Goal: Transaction & Acquisition: Book appointment/travel/reservation

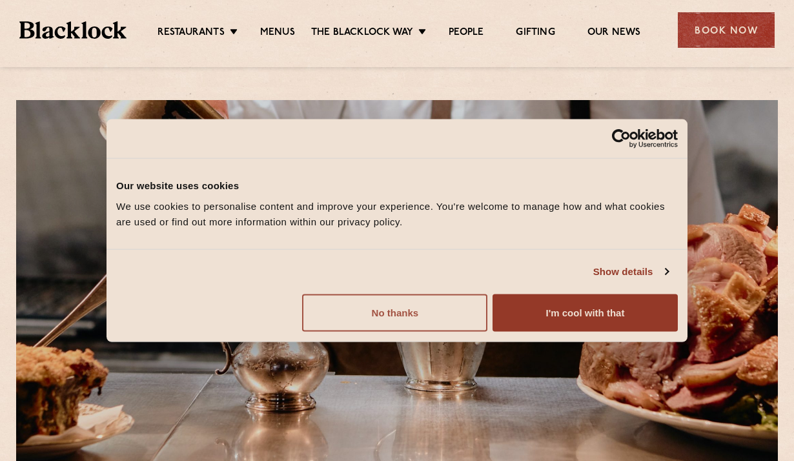
click at [480, 315] on button "No thanks" at bounding box center [394, 312] width 185 height 37
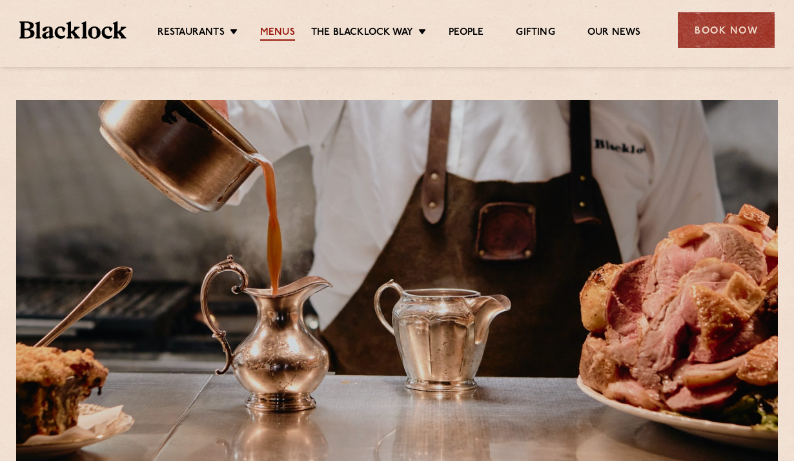
click at [288, 37] on link "Menus" at bounding box center [277, 33] width 35 height 14
click at [268, 33] on link "Menus" at bounding box center [277, 33] width 35 height 14
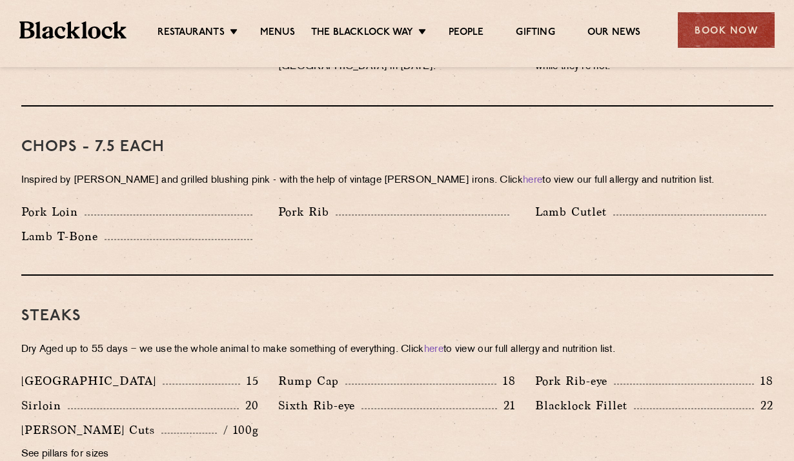
scroll to position [832, 0]
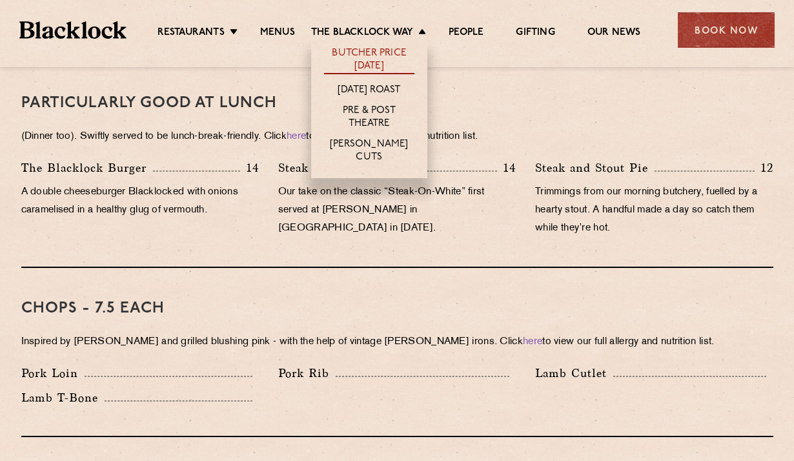
click at [358, 59] on link "Butcher Price [DATE]" at bounding box center [369, 60] width 90 height 27
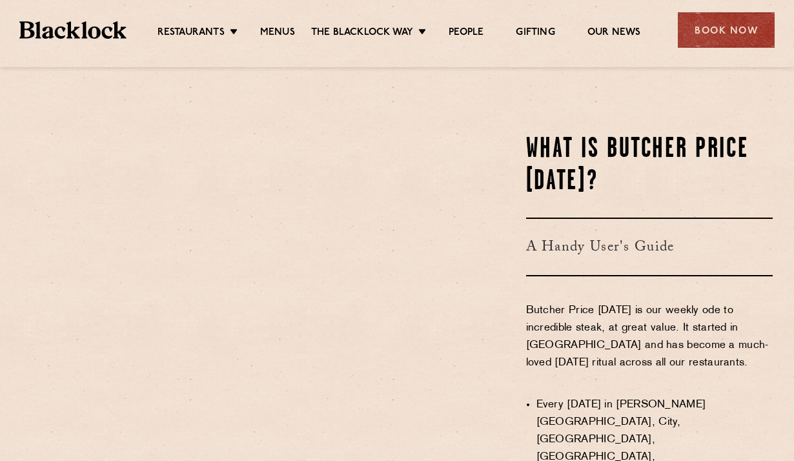
scroll to position [620, 0]
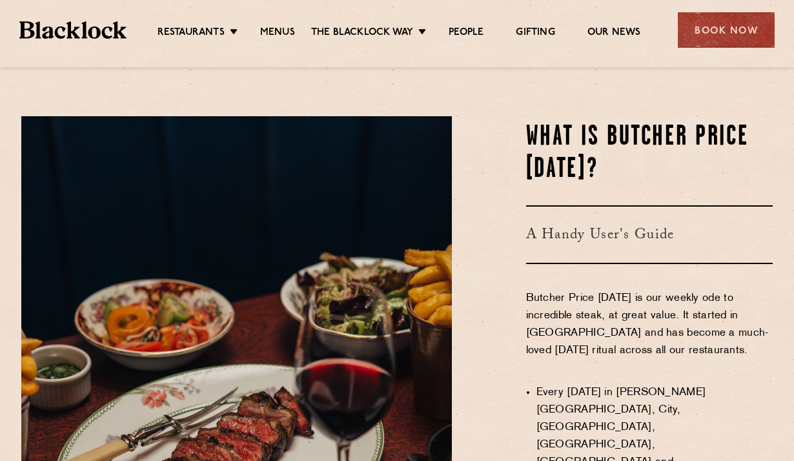
click at [475, 284] on div "WHAT IS BUTCHER PRICE MONDAY? A Handy User's Guide Butcher Price Monday is our …" at bounding box center [621, 438] width 321 height 645
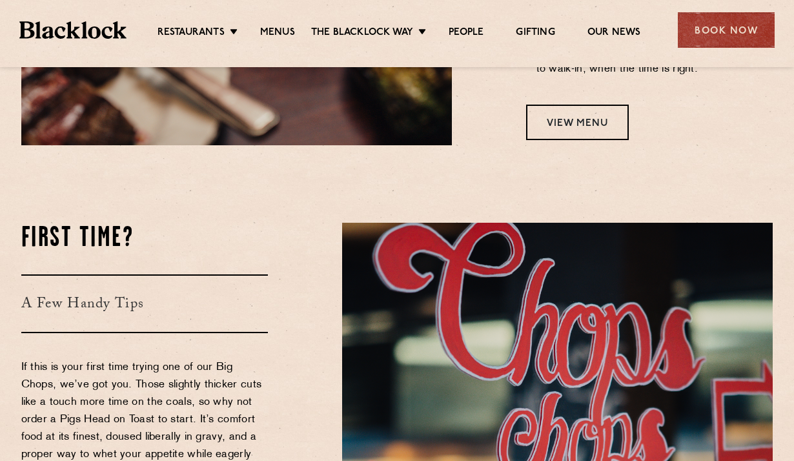
scroll to position [1238, 0]
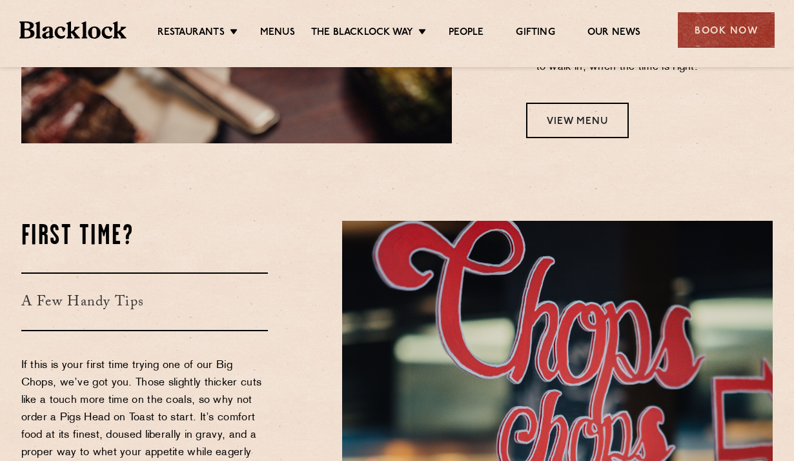
click at [288, 339] on div "First Time? A Few Handy Tips If this is your first time trying one of our Big C…" at bounding box center [172, 464] width 321 height 487
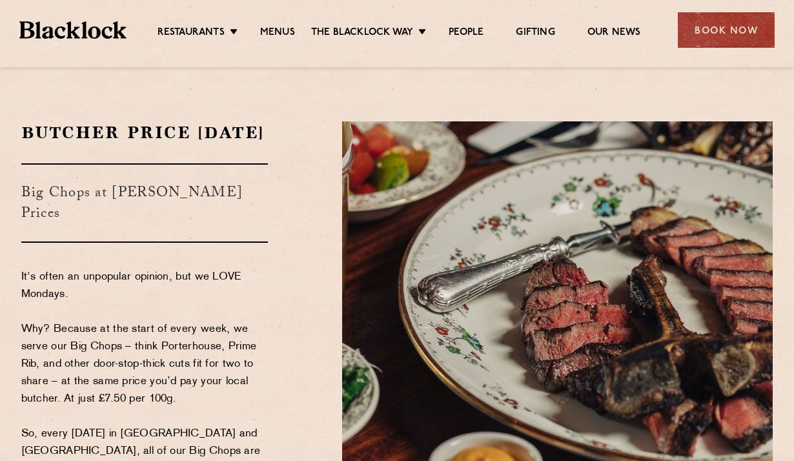
scroll to position [5, 0]
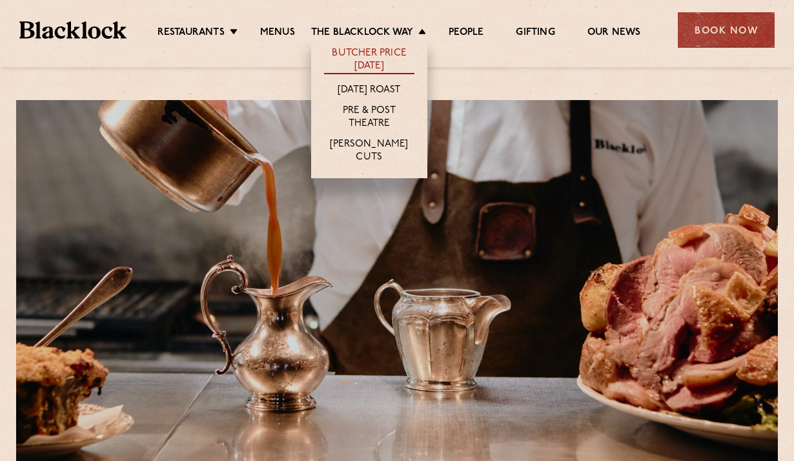
click at [359, 57] on link "Butcher Price [DATE]" at bounding box center [369, 60] width 90 height 27
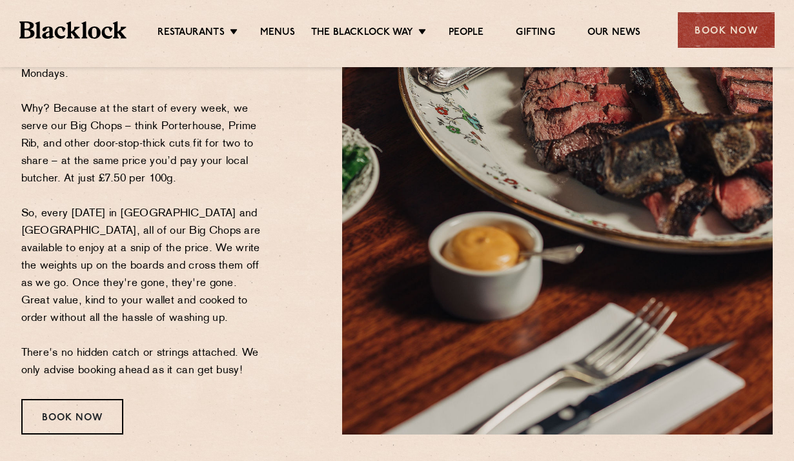
scroll to position [225, 0]
click at [82, 418] on div "Book Now" at bounding box center [72, 416] width 102 height 35
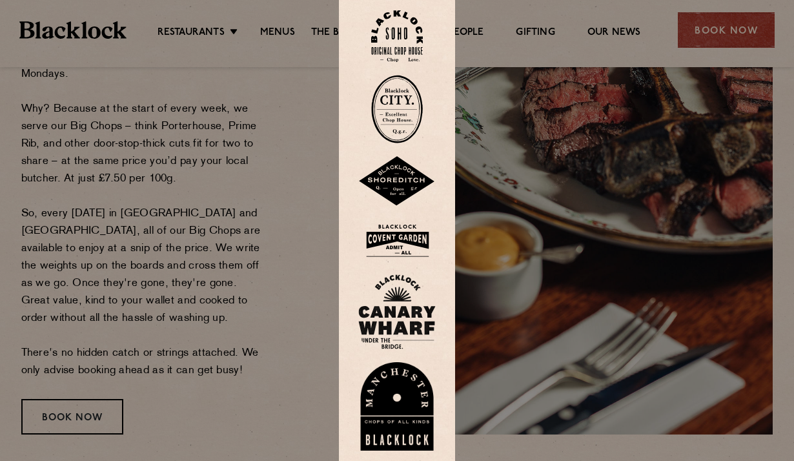
click at [413, 41] on img at bounding box center [397, 36] width 52 height 52
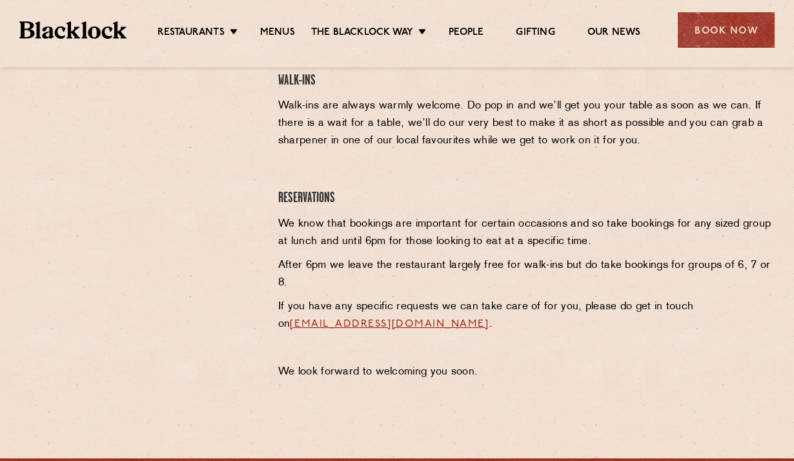
scroll to position [472, 0]
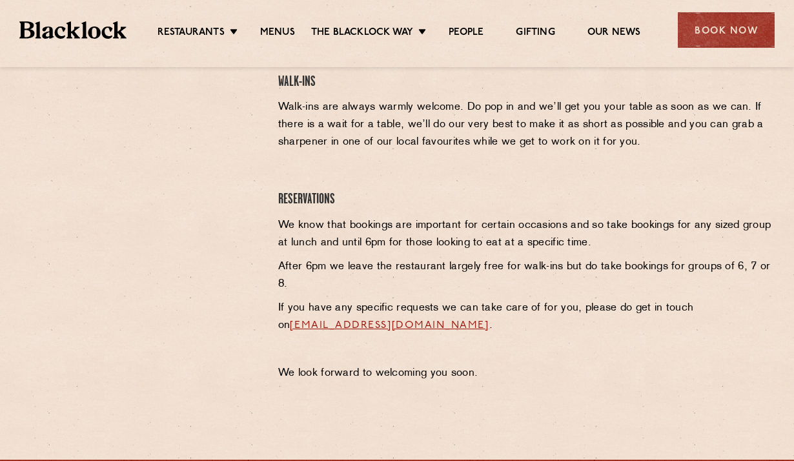
click at [182, 242] on div at bounding box center [140, 210] width 257 height 357
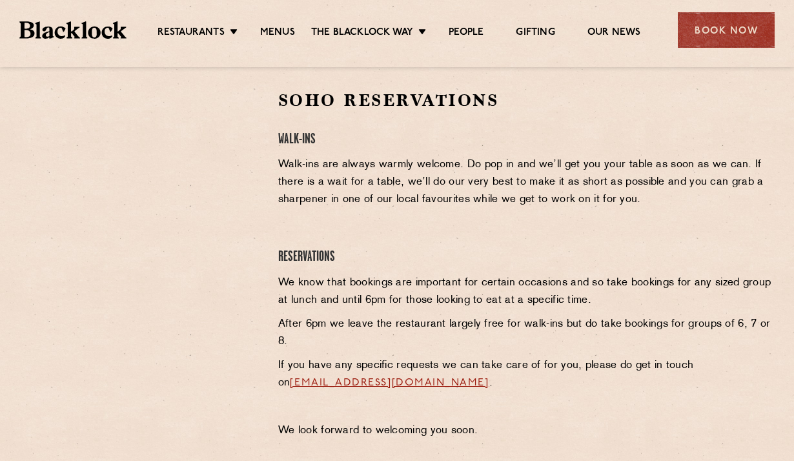
scroll to position [413, 0]
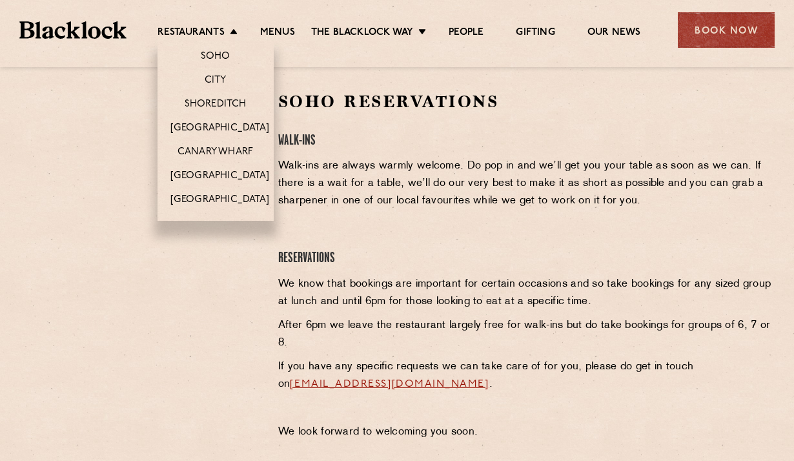
click at [227, 120] on li "[GEOGRAPHIC_DATA]" at bounding box center [215, 128] width 116 height 24
click at [227, 125] on link "[GEOGRAPHIC_DATA]" at bounding box center [219, 129] width 99 height 14
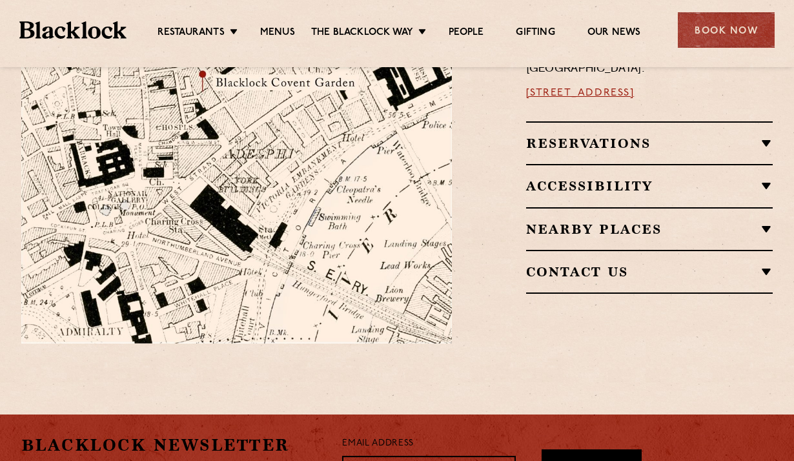
scroll to position [857, 0]
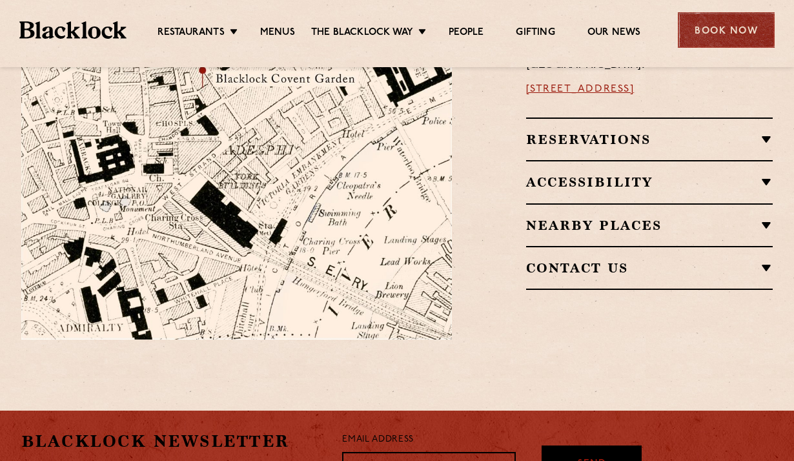
click at [709, 34] on div "Book Now" at bounding box center [726, 29] width 97 height 35
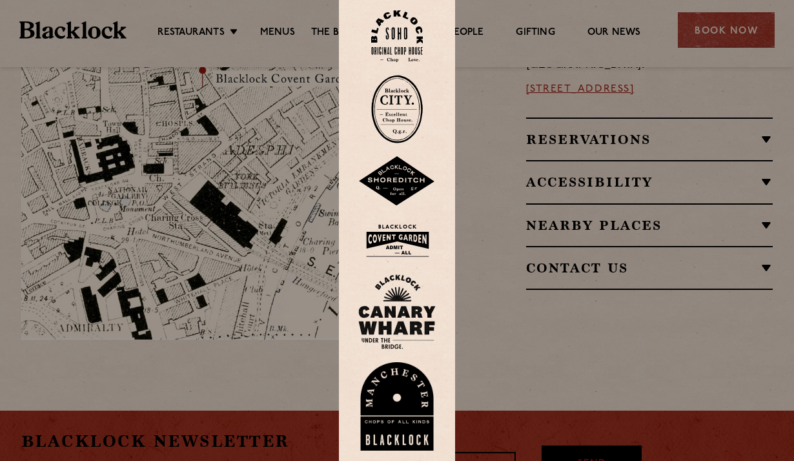
click at [405, 239] on img at bounding box center [396, 240] width 77 height 42
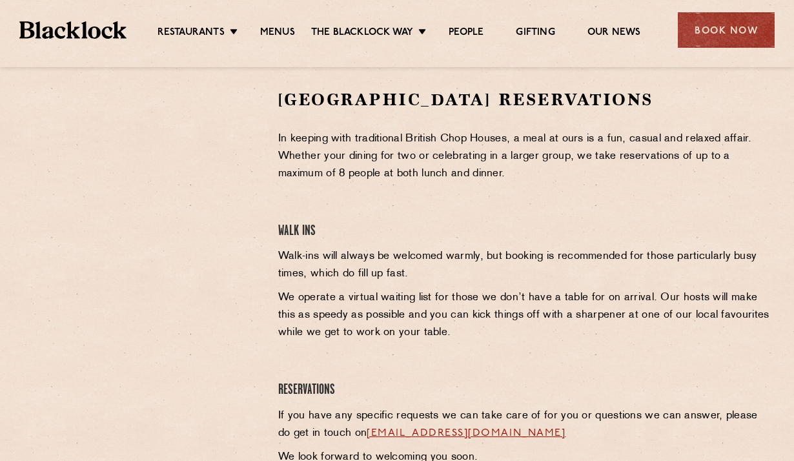
scroll to position [416, 0]
click at [241, 145] on div at bounding box center [139, 185] width 237 height 194
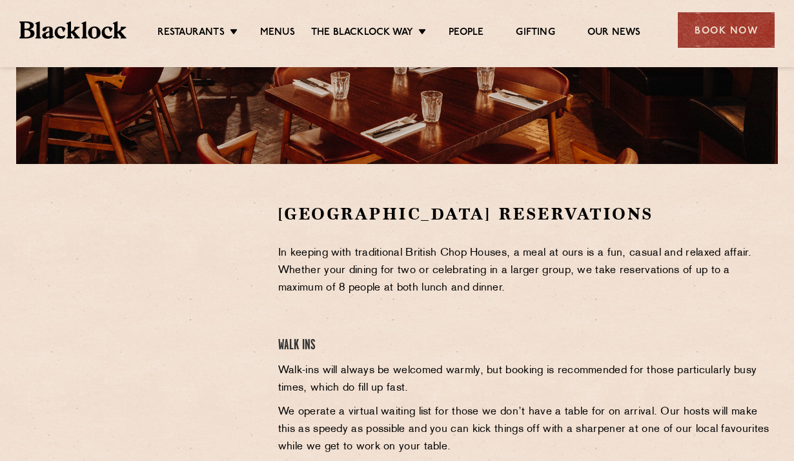
scroll to position [297, 0]
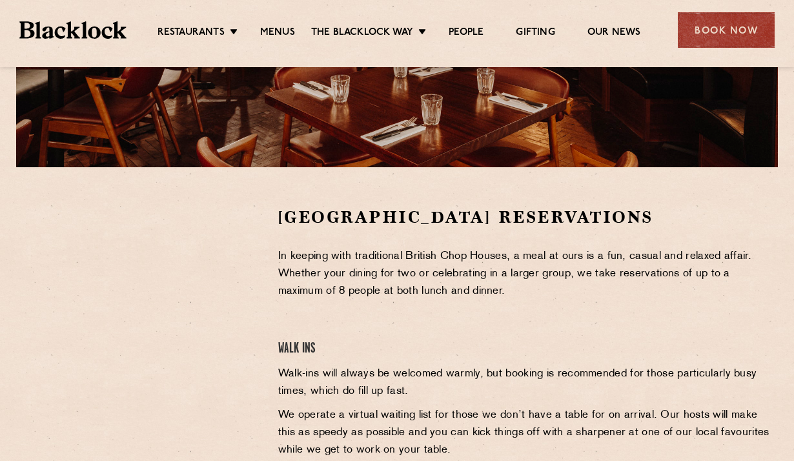
click at [254, 279] on div at bounding box center [139, 303] width 237 height 194
click at [248, 343] on div at bounding box center [139, 303] width 237 height 194
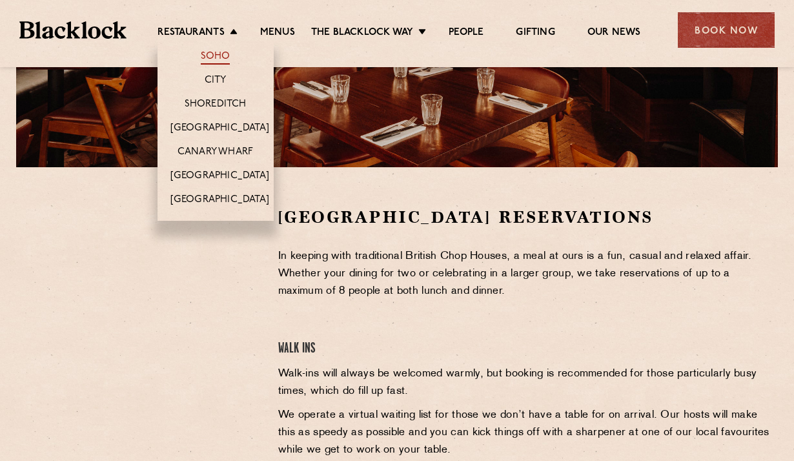
click at [223, 62] on link "Soho" at bounding box center [216, 57] width 30 height 14
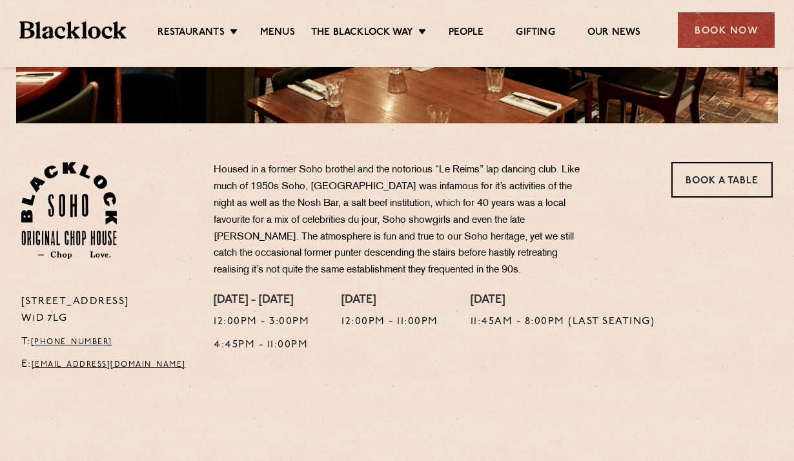
scroll to position [341, 0]
click at [729, 174] on link "Book a Table" at bounding box center [721, 179] width 101 height 35
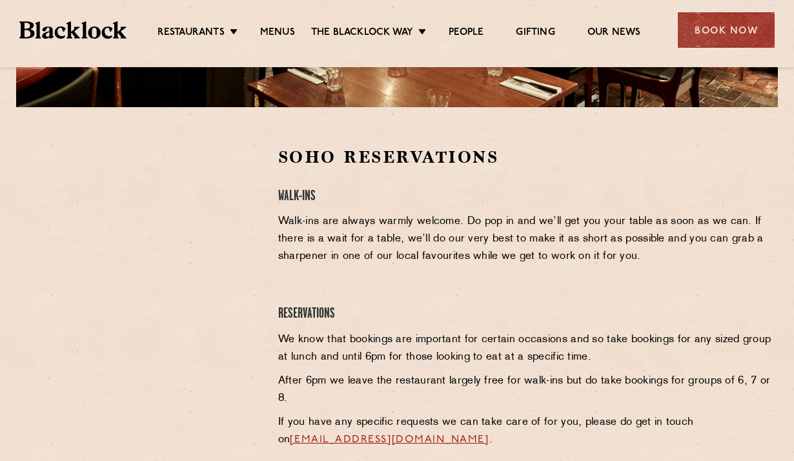
scroll to position [358, 0]
